Goal: Transaction & Acquisition: Purchase product/service

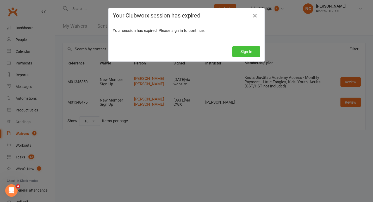
click at [234, 55] on button "Sign In" at bounding box center [246, 51] width 28 height 11
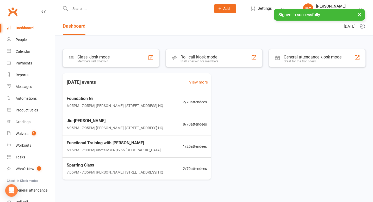
click at [136, 10] on input "text" at bounding box center [137, 8] width 139 height 7
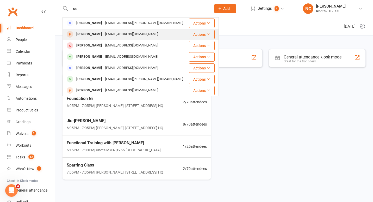
type input "luc"
click at [128, 34] on div "desrochesluc@hotmail.com" at bounding box center [132, 34] width 56 height 8
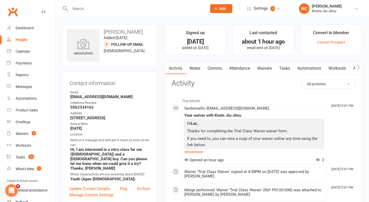
click at [267, 68] on link "Waivers" at bounding box center [265, 68] width 22 height 12
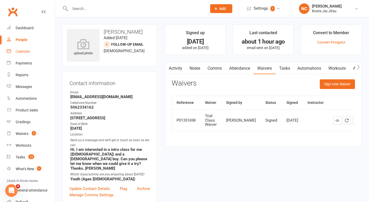
click at [23, 48] on link "Calendar" at bounding box center [31, 52] width 48 height 12
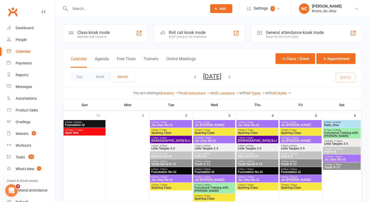
click at [70, 9] on input "text" at bounding box center [135, 8] width 135 height 7
type input "a"
type input "n"
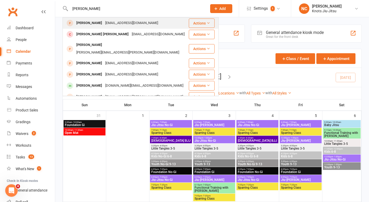
type input "manav"
click at [104, 25] on div "manavsingla2004@gmail.com" at bounding box center [132, 23] width 56 height 8
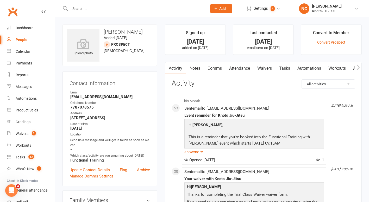
click at [268, 67] on link "Waivers" at bounding box center [265, 68] width 22 height 12
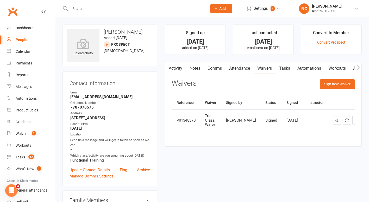
click at [83, 9] on input "text" at bounding box center [135, 8] width 135 height 7
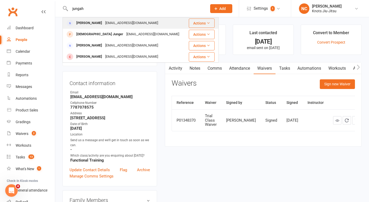
type input "jungah"
click at [87, 24] on div "[PERSON_NAME]" at bounding box center [89, 23] width 29 height 8
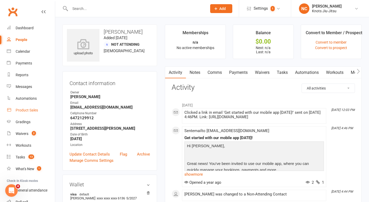
click at [26, 106] on link "Product Sales" at bounding box center [31, 110] width 48 height 12
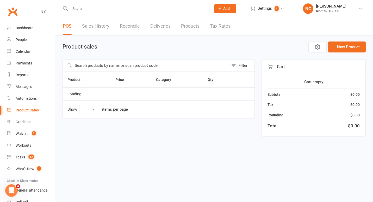
select select "100"
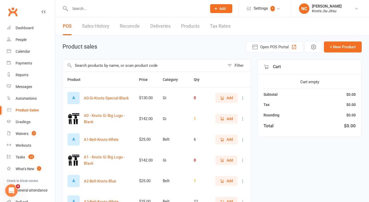
click at [143, 64] on input "text" at bounding box center [144, 65] width 162 height 12
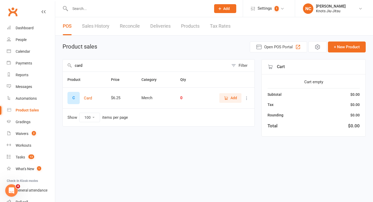
type input "card"
click at [229, 100] on span "Add" at bounding box center [230, 98] width 13 height 6
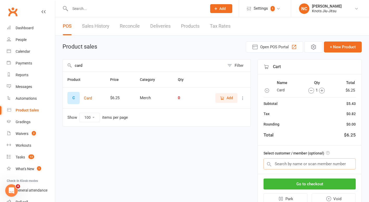
click at [308, 164] on input "text" at bounding box center [309, 163] width 92 height 11
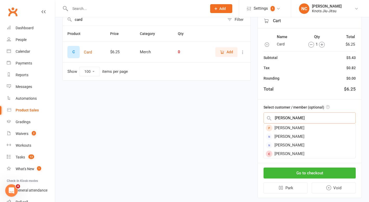
scroll to position [57, 0]
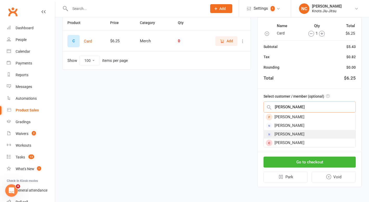
type input "[PERSON_NAME]"
click at [291, 135] on div "[PERSON_NAME]" at bounding box center [310, 134] width 92 height 9
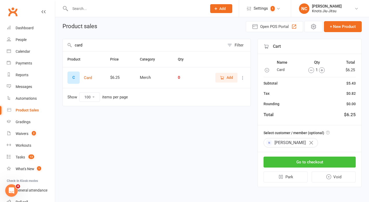
click at [309, 163] on button "Go to checkout" at bounding box center [309, 161] width 92 height 11
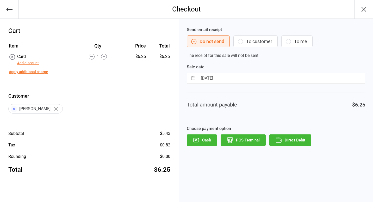
click at [252, 43] on button "To customer" at bounding box center [255, 41] width 44 height 12
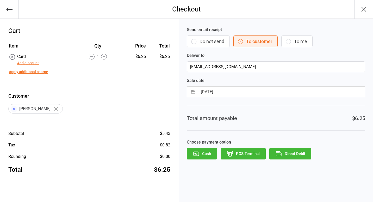
click at [299, 150] on button "Direct Debit" at bounding box center [290, 153] width 42 height 11
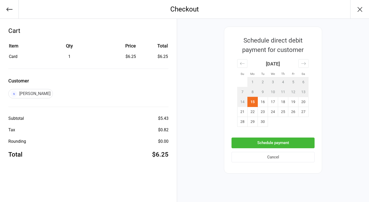
click at [267, 142] on button "Schedule payment" at bounding box center [272, 142] width 83 height 11
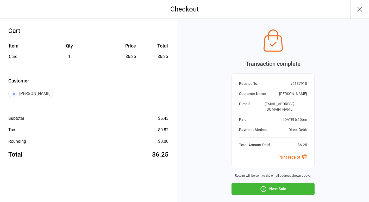
click at [267, 183] on button "Next Sale" at bounding box center [272, 188] width 83 height 11
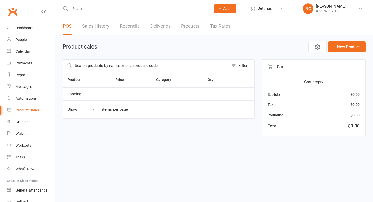
select select "100"
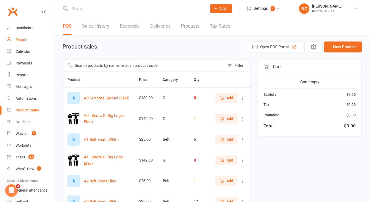
click at [25, 44] on link "People" at bounding box center [31, 40] width 48 height 12
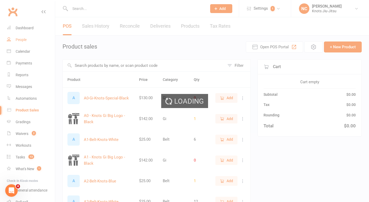
select select "100"
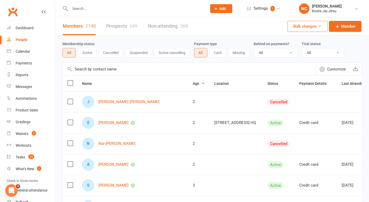
click at [86, 3] on div at bounding box center [132, 8] width 141 height 17
click at [84, 9] on input "text" at bounding box center [135, 8] width 135 height 7
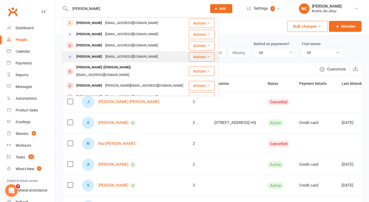
type input "[PERSON_NAME]"
click at [87, 60] on div "[PERSON_NAME] [EMAIL_ADDRESS][DOMAIN_NAME]" at bounding box center [125, 56] width 125 height 11
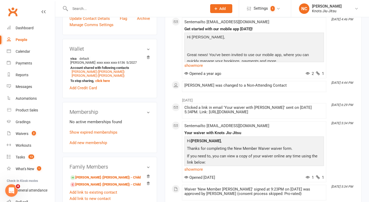
scroll to position [186, 0]
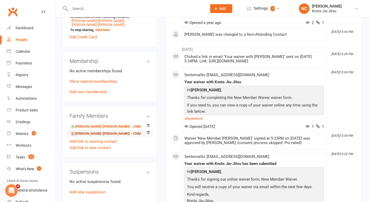
click at [89, 136] on link "[PERSON_NAME] ([PERSON_NAME]) - Child" at bounding box center [105, 133] width 70 height 5
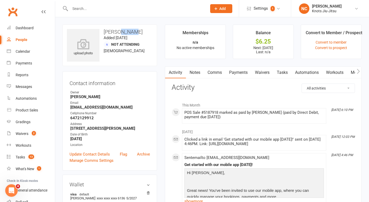
drag, startPoint x: 117, startPoint y: 32, endPoint x: 143, endPoint y: 34, distance: 26.7
click at [143, 34] on h3 "[PERSON_NAME]" at bounding box center [110, 32] width 86 height 6
click at [30, 52] on link "Calendar" at bounding box center [31, 52] width 48 height 12
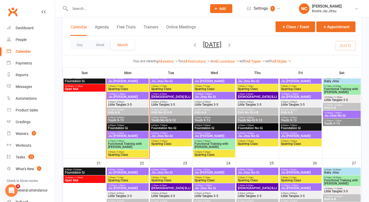
scroll to position [227, 0]
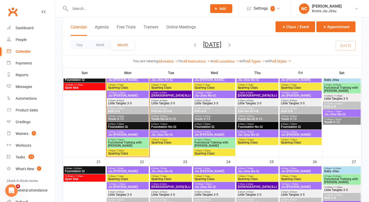
click at [123, 121] on div "5:00pm - 6:00pm Youth 9-13" at bounding box center [128, 118] width 42 height 8
